Goal: Navigation & Orientation: Find specific page/section

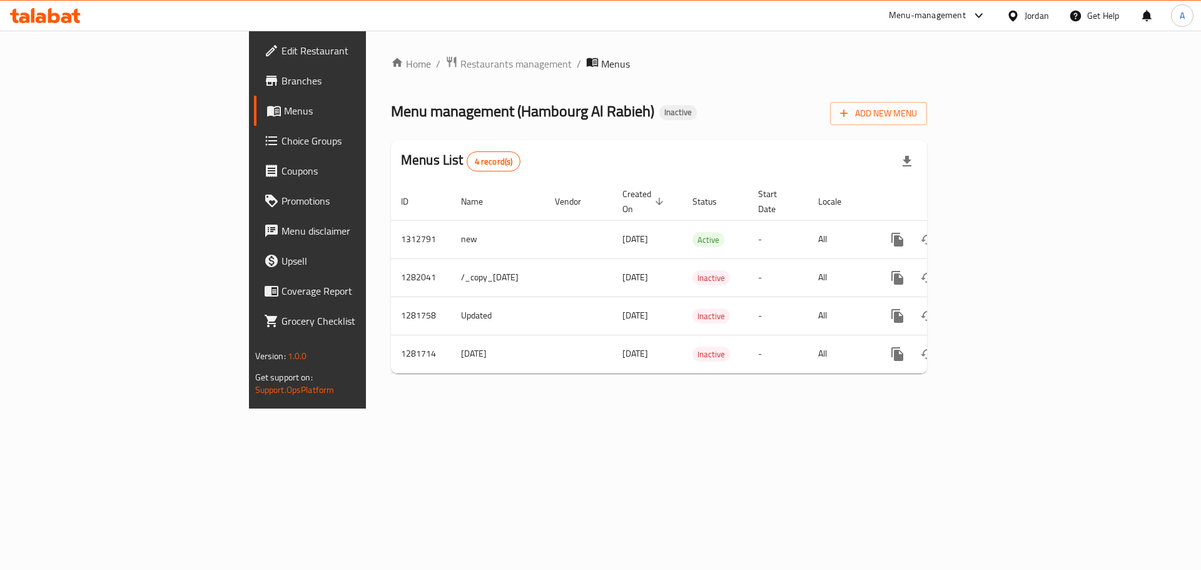
click at [1036, 21] on div "Jordan" at bounding box center [1037, 16] width 24 height 14
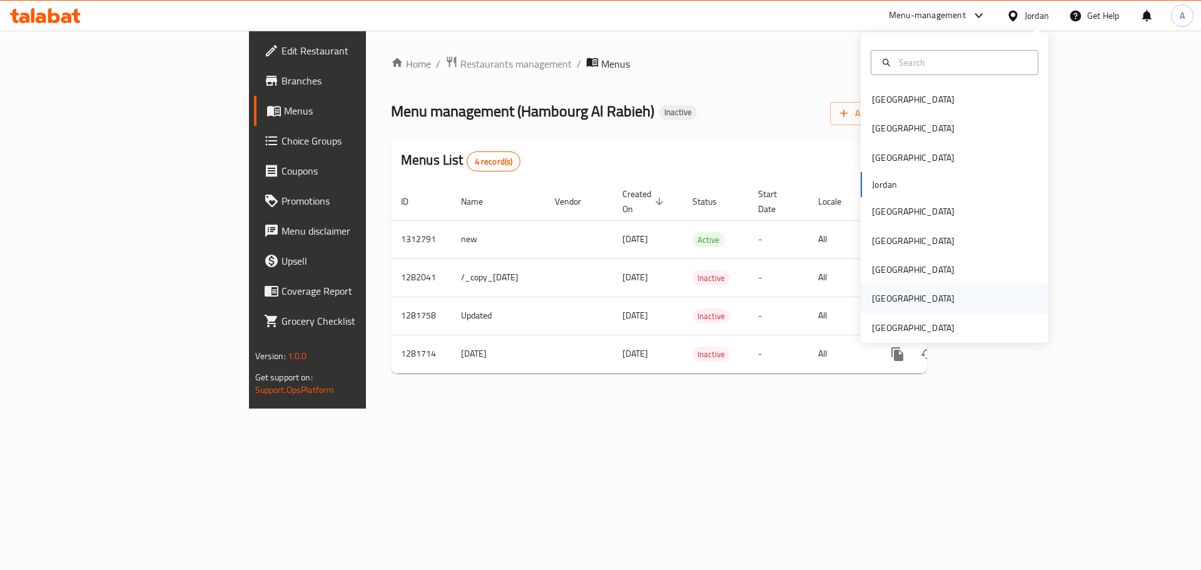
click at [920, 312] on div "[GEOGRAPHIC_DATA]" at bounding box center [913, 298] width 103 height 29
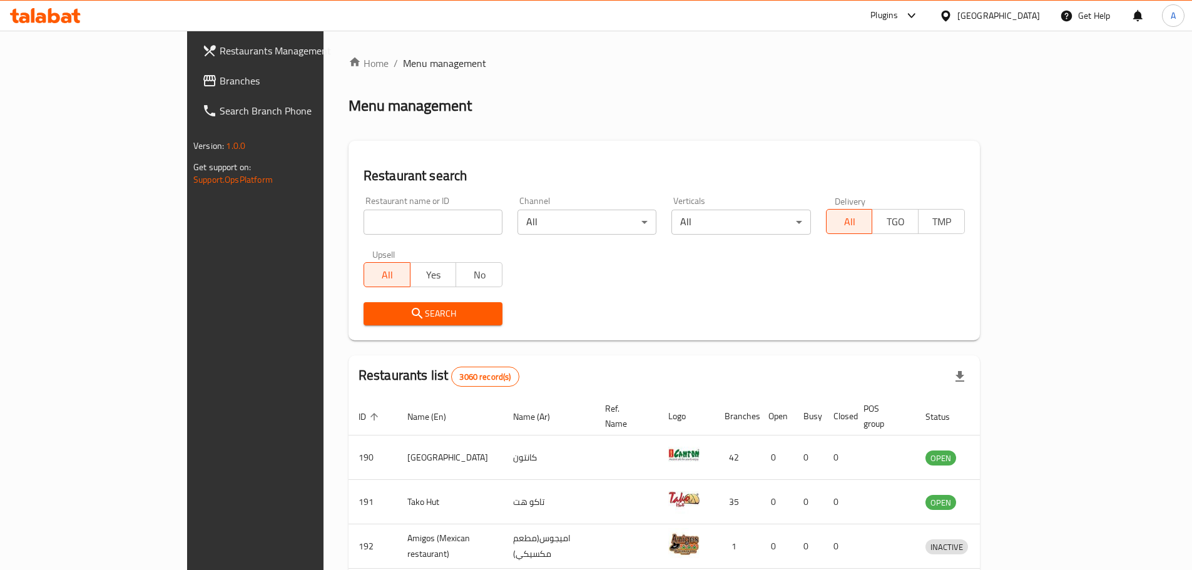
click at [1020, 18] on div "[GEOGRAPHIC_DATA]" at bounding box center [998, 16] width 83 height 14
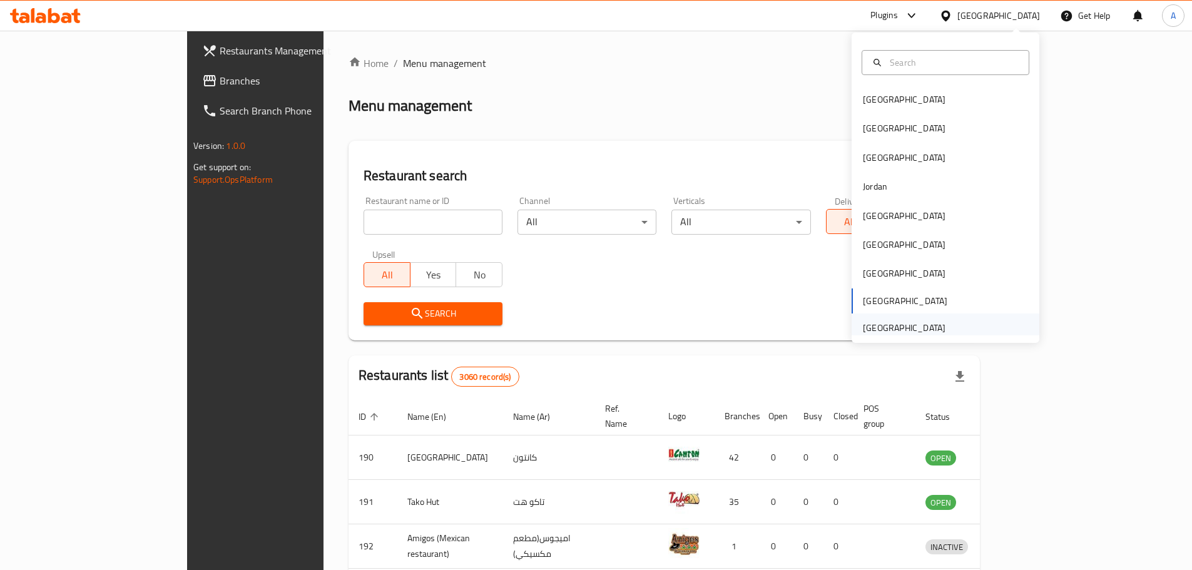
click at [900, 325] on div "[GEOGRAPHIC_DATA]" at bounding box center [904, 328] width 83 height 14
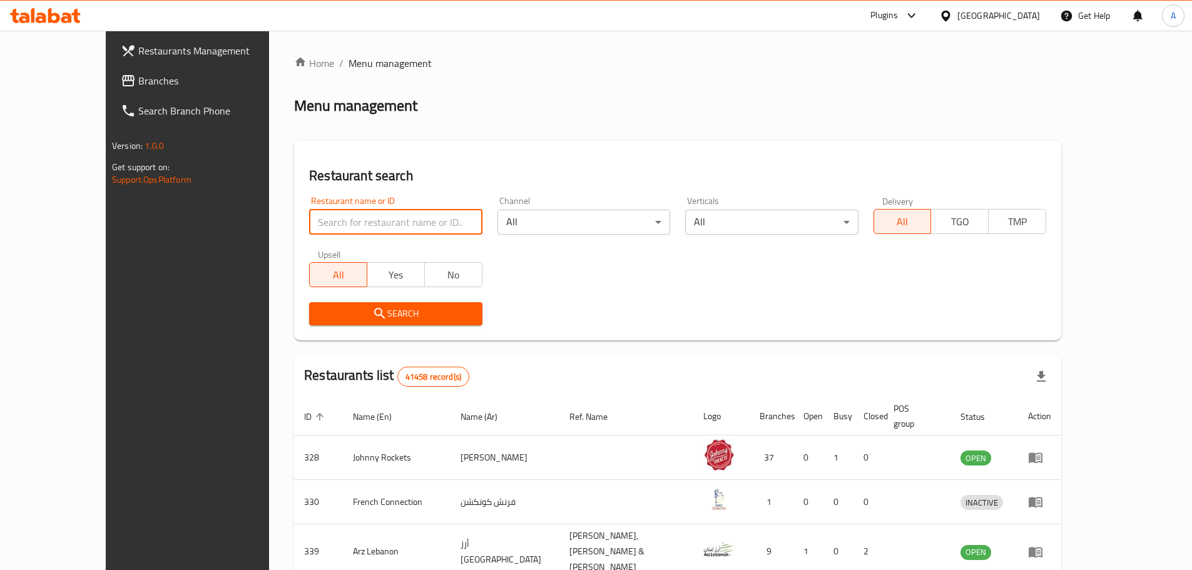
click at [331, 221] on input "search" at bounding box center [395, 222] width 173 height 25
paste input "778027"
type input "778027"
click at [138, 83] on span "Branches" at bounding box center [216, 80] width 156 height 15
